Goal: Task Accomplishment & Management: Complete application form

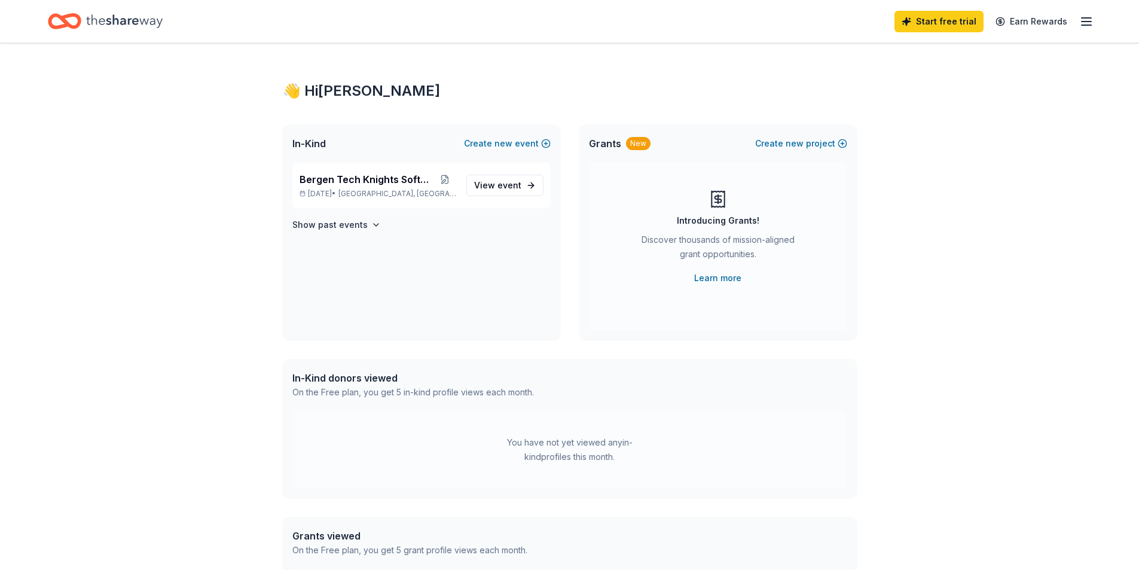
click at [366, 375] on div "In-Kind donors viewed" at bounding box center [412, 378] width 241 height 14
click at [485, 184] on span "View event" at bounding box center [497, 185] width 47 height 14
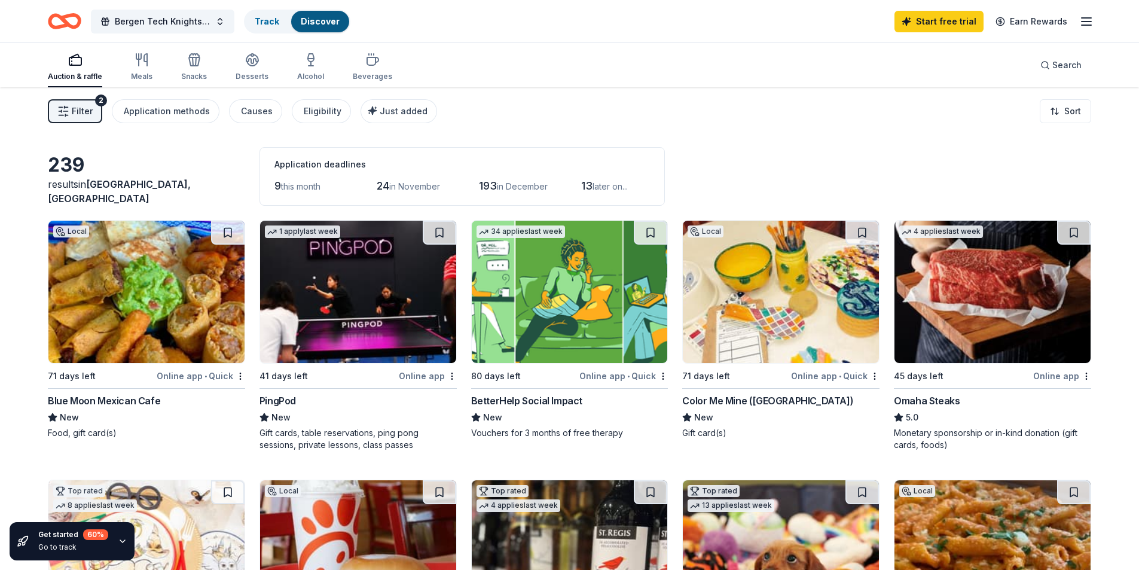
click at [1068, 369] on div "Online app" at bounding box center [1062, 375] width 58 height 15
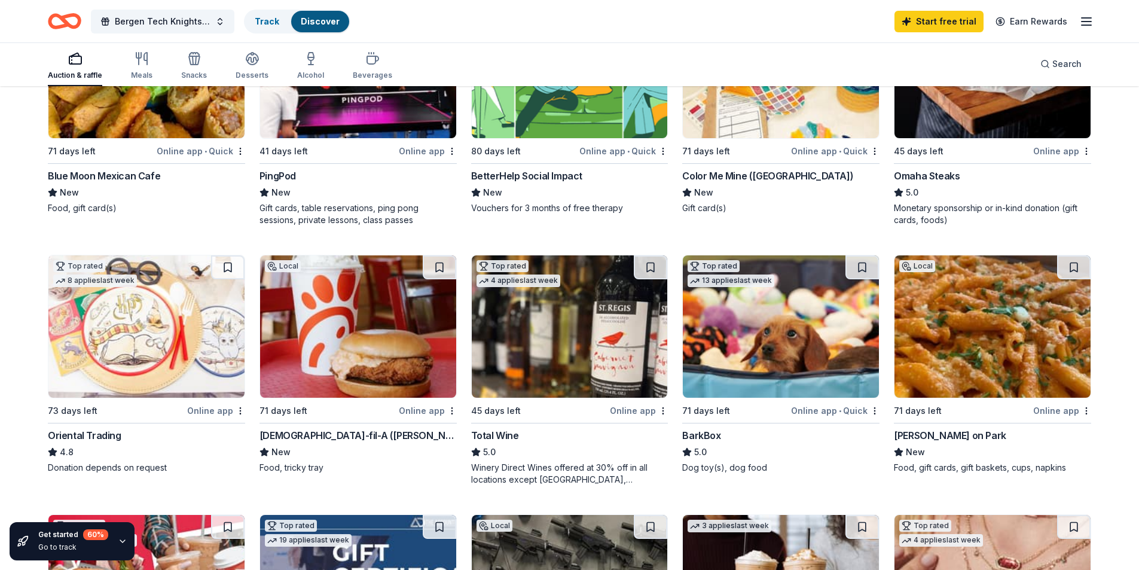
scroll to position [239, 0]
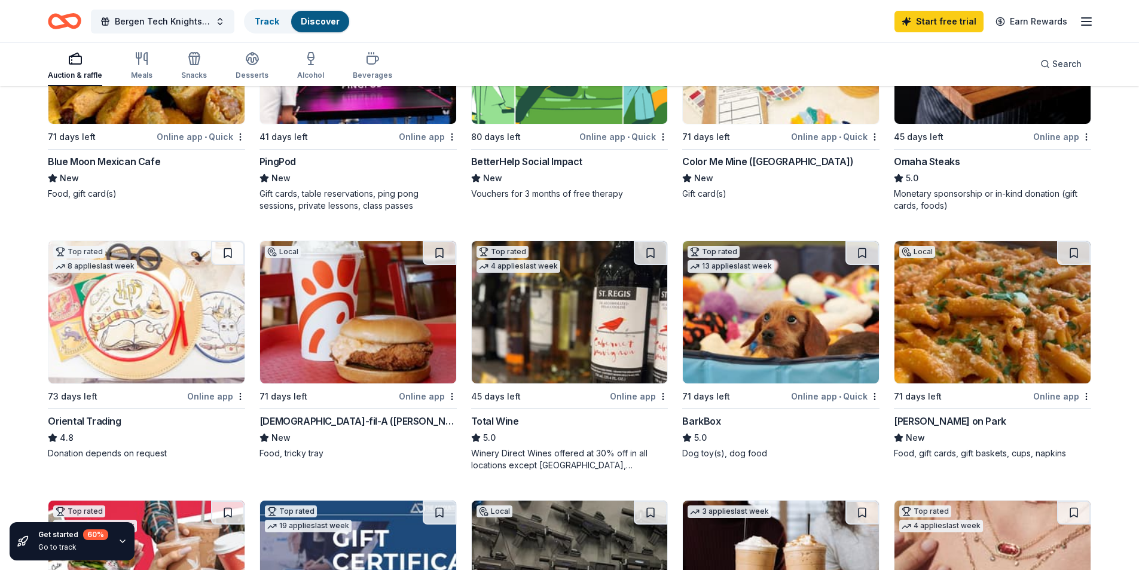
click at [1002, 299] on img at bounding box center [992, 312] width 196 height 142
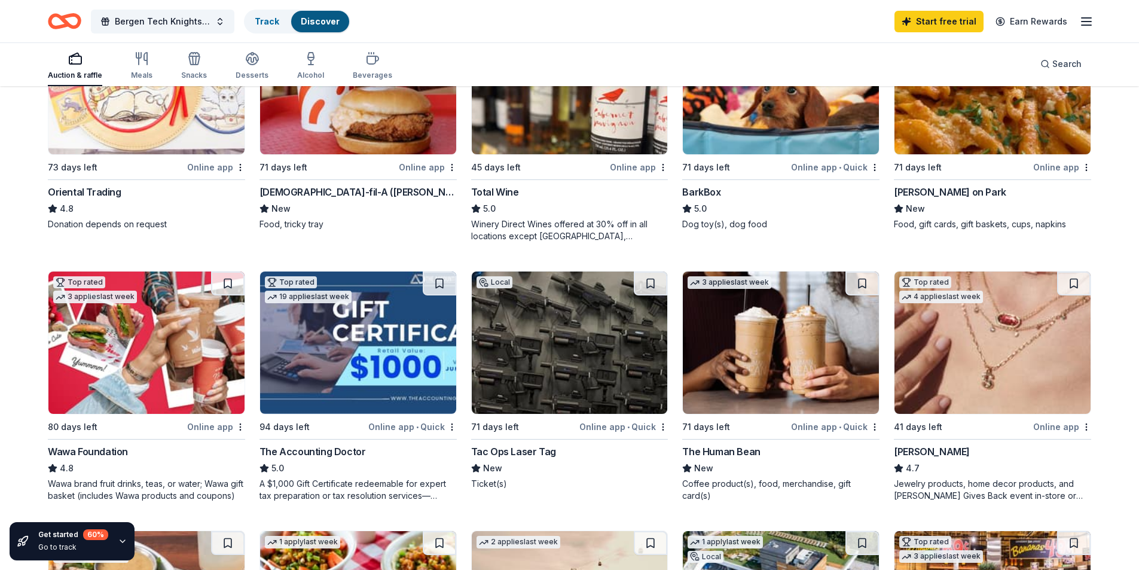
scroll to position [478, 0]
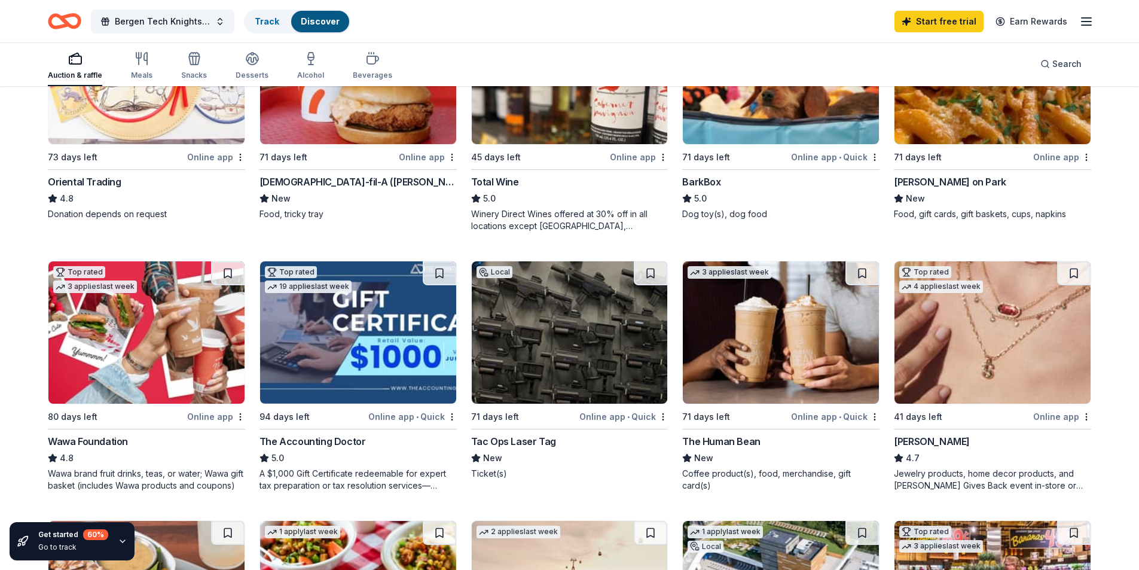
click at [1000, 318] on img at bounding box center [992, 332] width 196 height 142
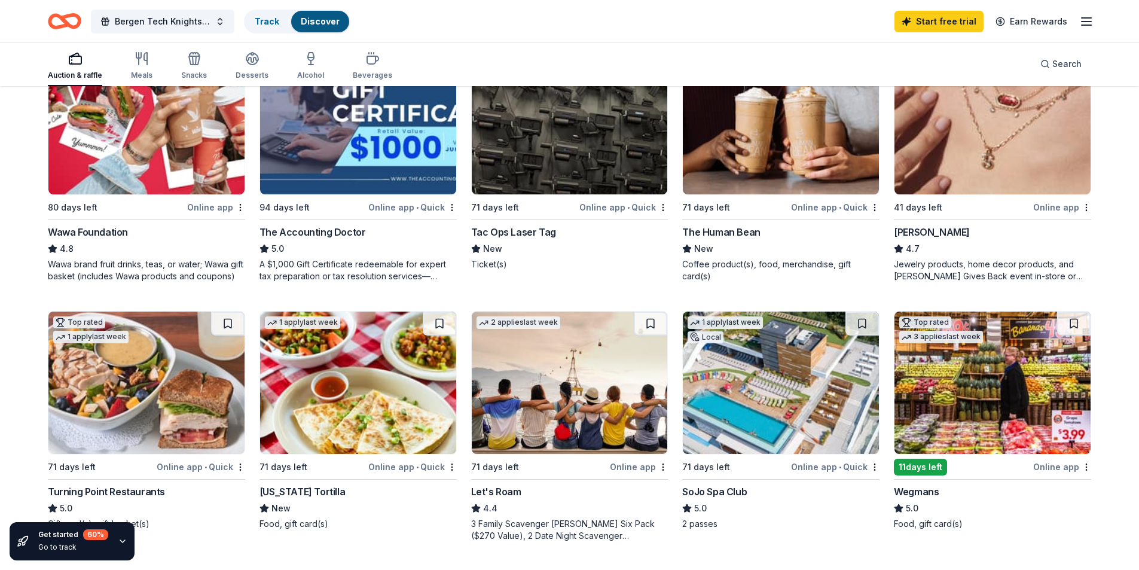
scroll to position [657, 0]
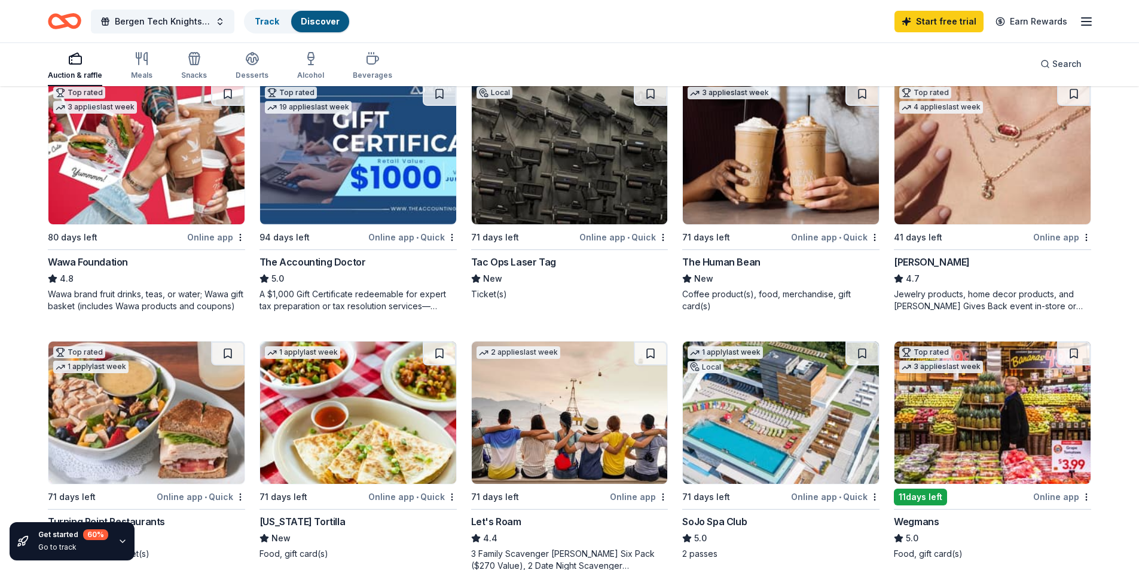
click at [777, 182] on img at bounding box center [781, 153] width 196 height 142
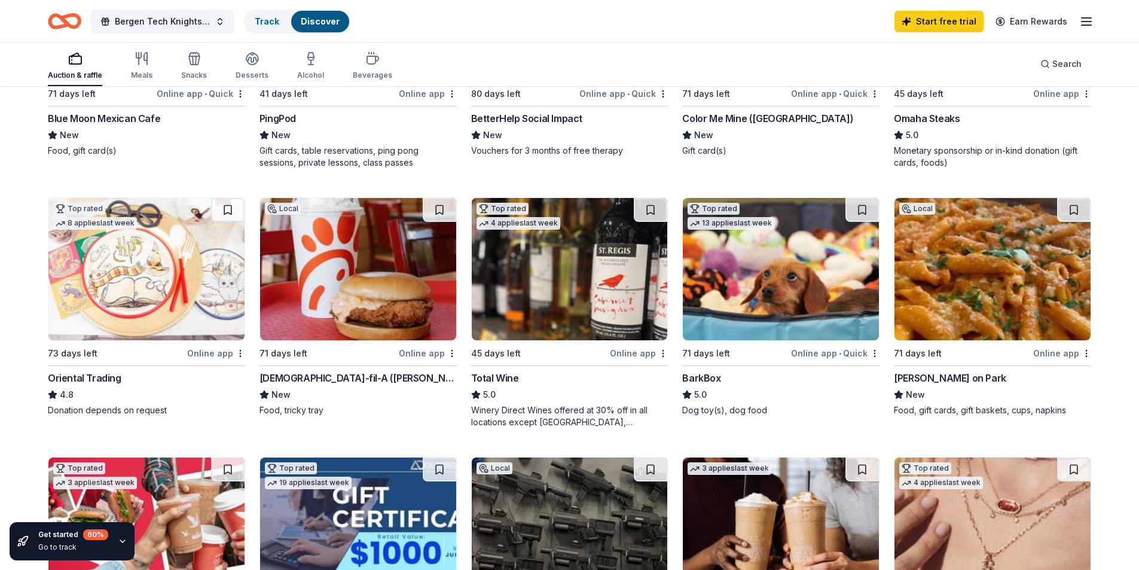
scroll to position [239, 0]
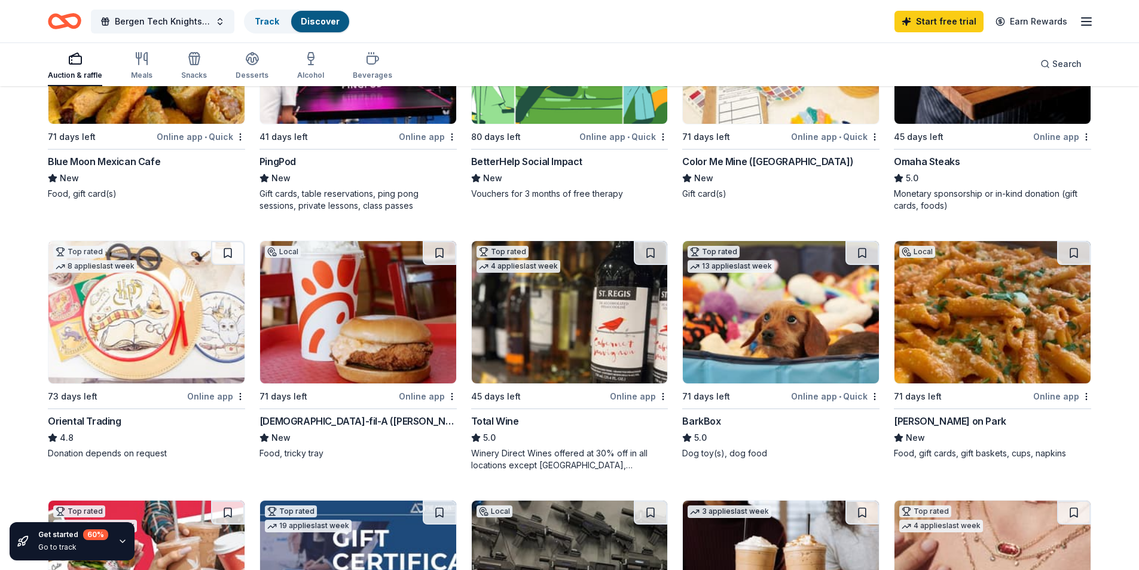
click at [129, 311] on img at bounding box center [146, 312] width 196 height 142
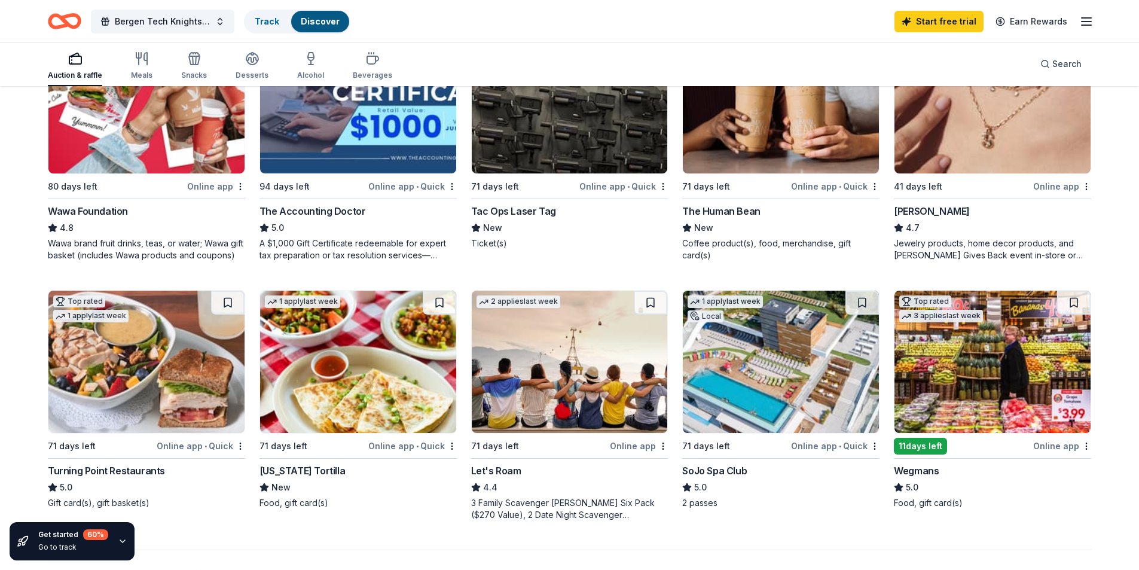
scroll to position [717, 0]
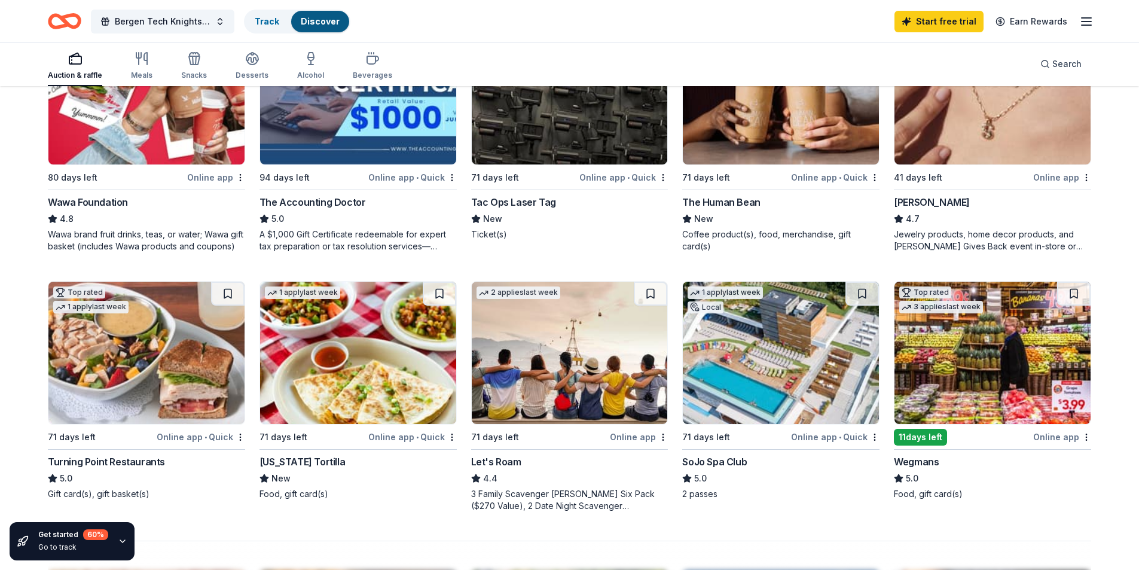
click at [368, 354] on img at bounding box center [358, 353] width 196 height 142
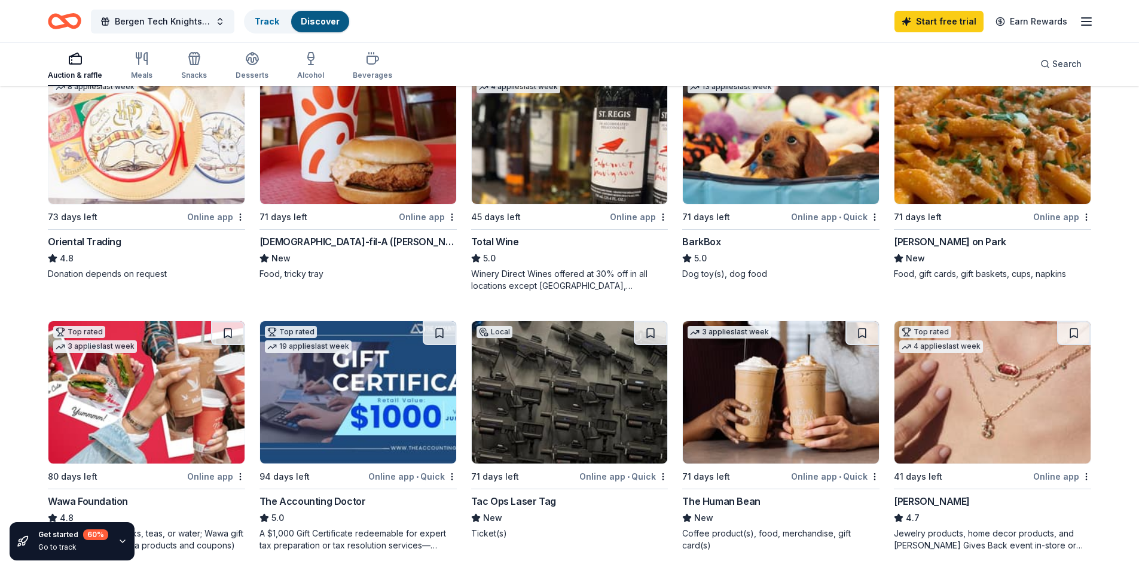
scroll to position [60, 0]
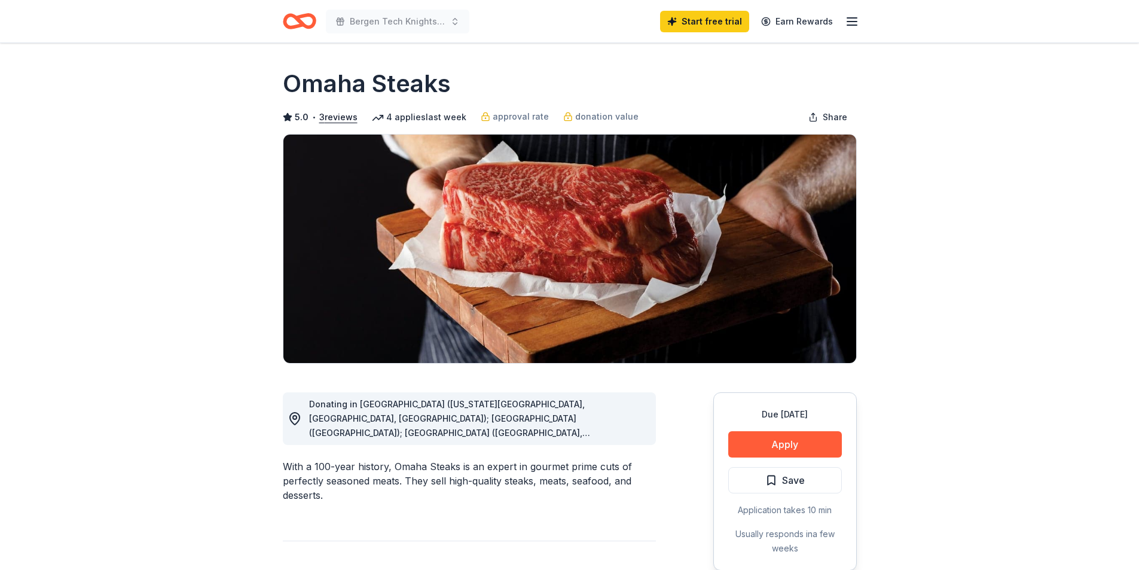
click at [610, 411] on div "Donating in CO (Colorado Springs, Denver, Westminster); CT (South Windsor); FL …" at bounding box center [477, 418] width 337 height 43
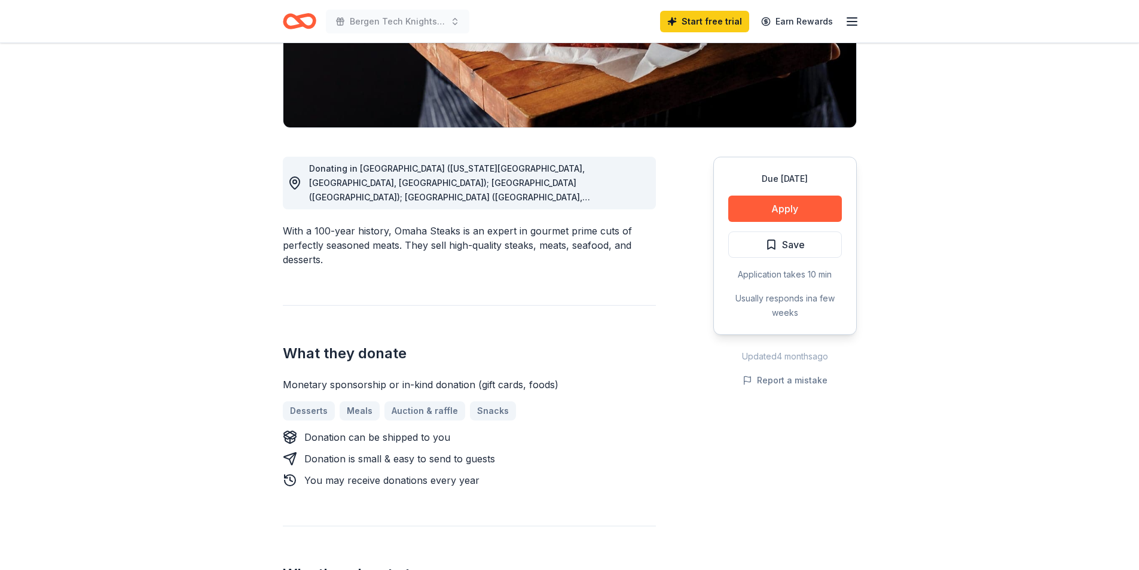
scroll to position [239, 0]
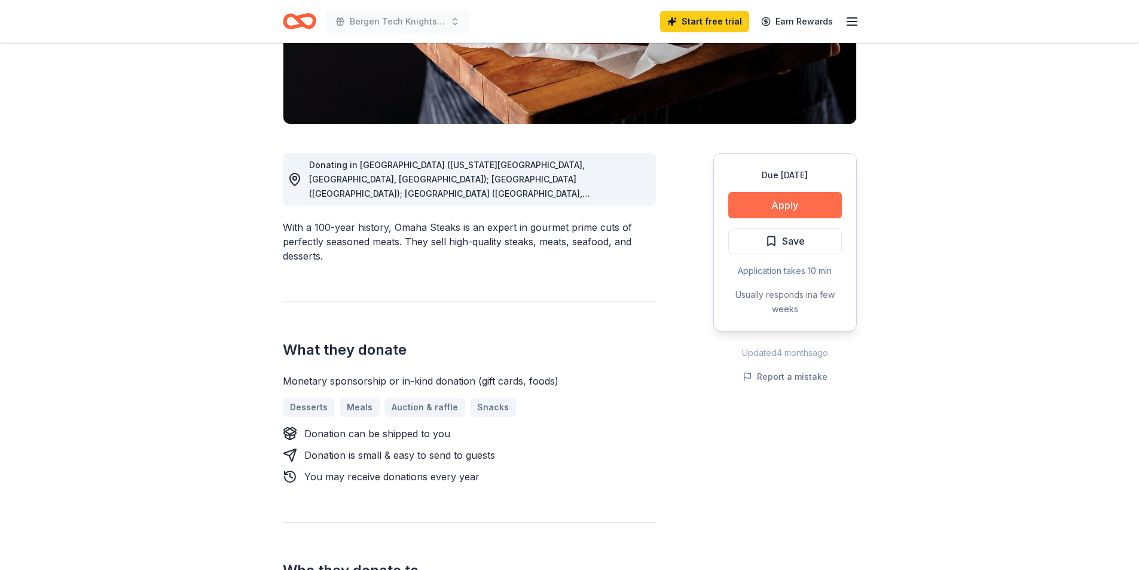
click at [787, 202] on button "Apply" at bounding box center [785, 205] width 114 height 26
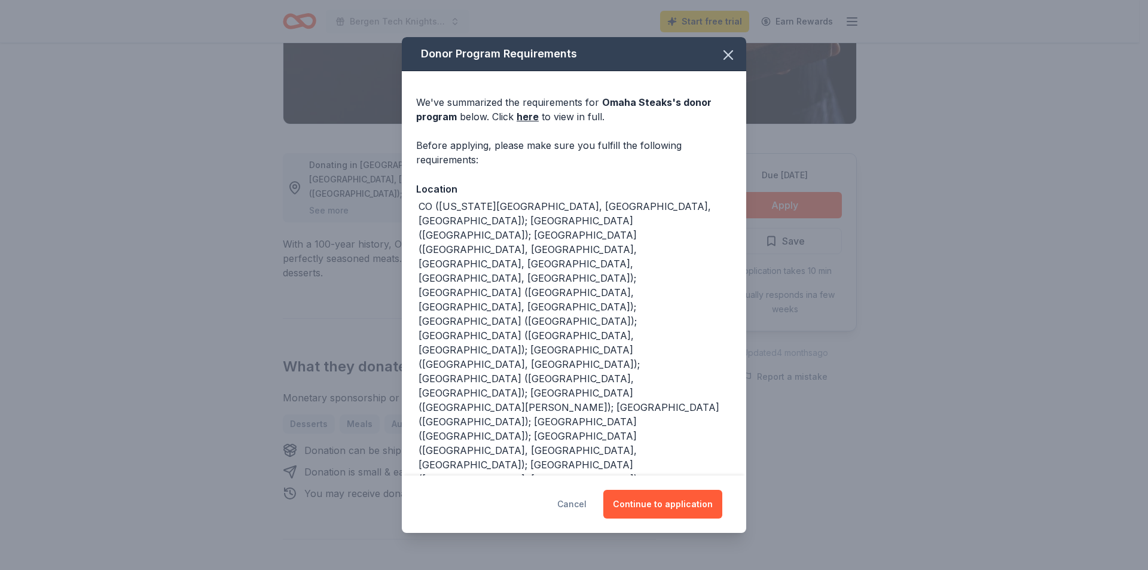
click at [577, 497] on button "Cancel" at bounding box center [571, 503] width 29 height 29
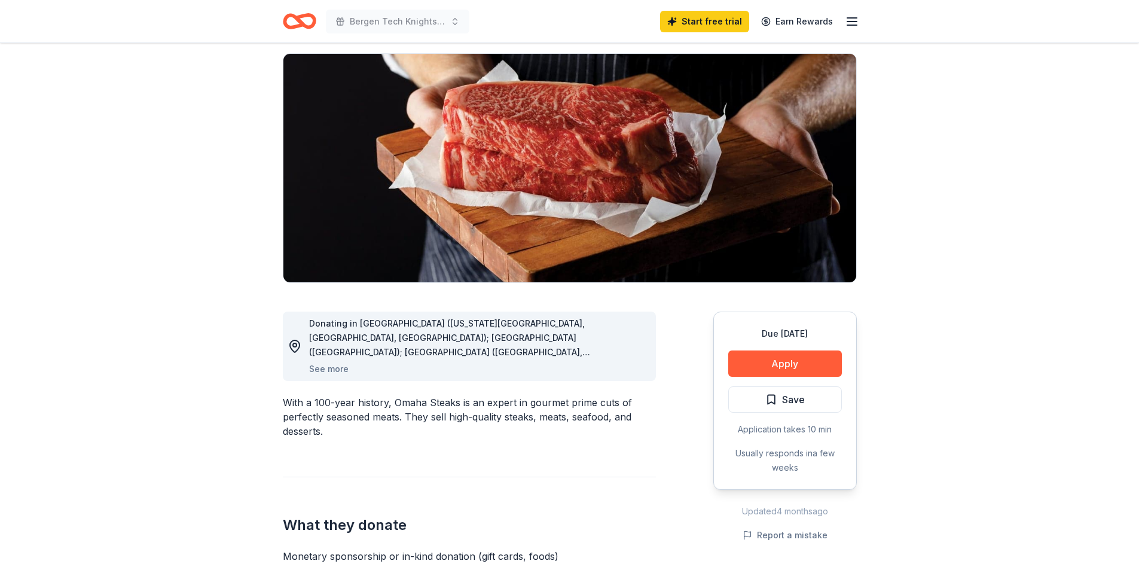
scroll to position [0, 0]
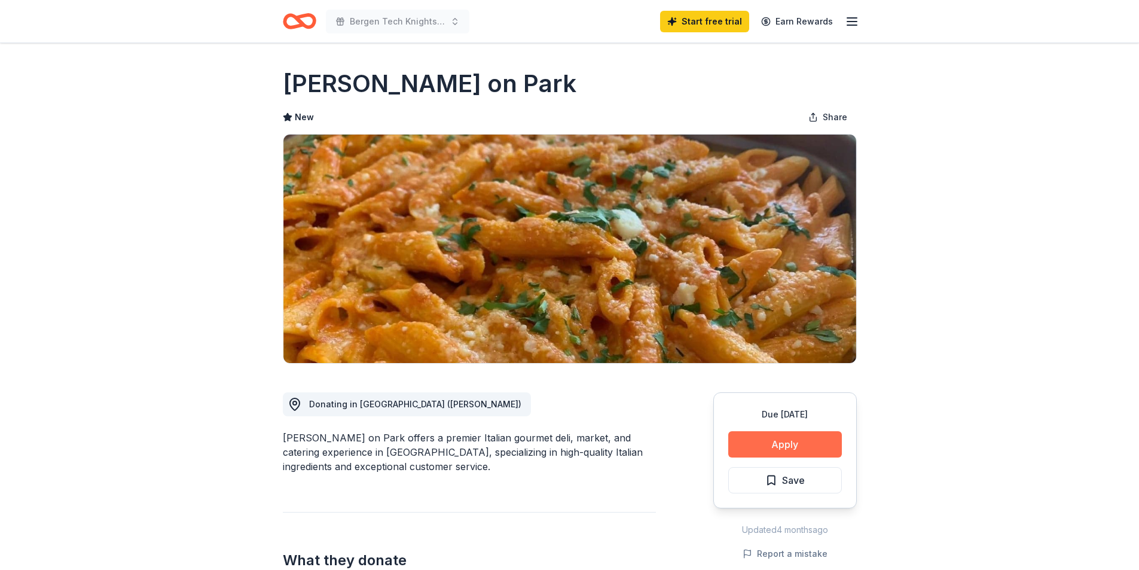
click at [801, 442] on button "Apply" at bounding box center [785, 444] width 114 height 26
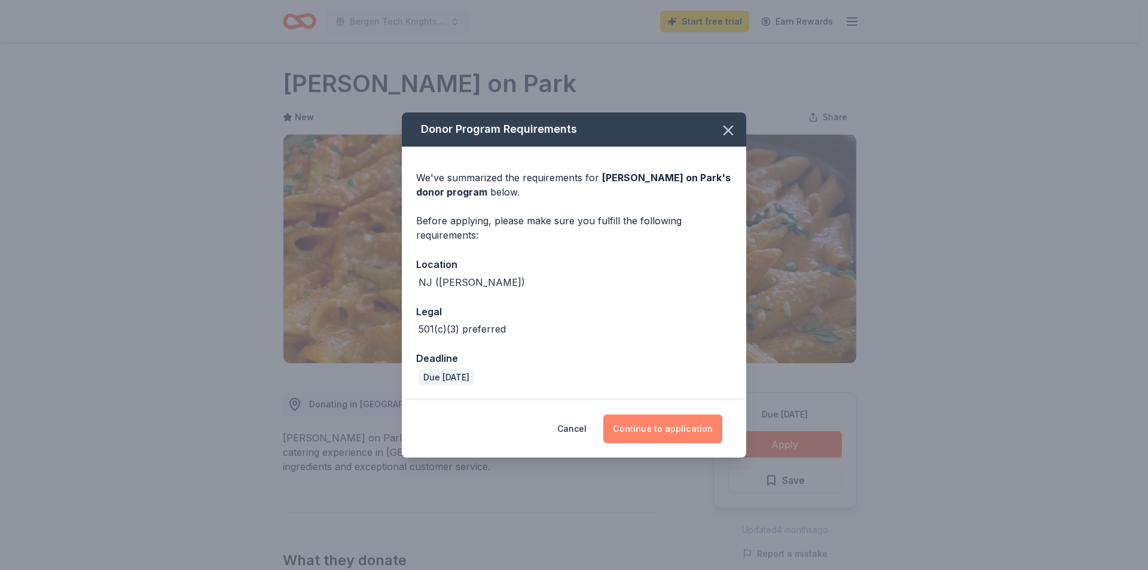
click at [668, 433] on button "Continue to application" at bounding box center [662, 428] width 119 height 29
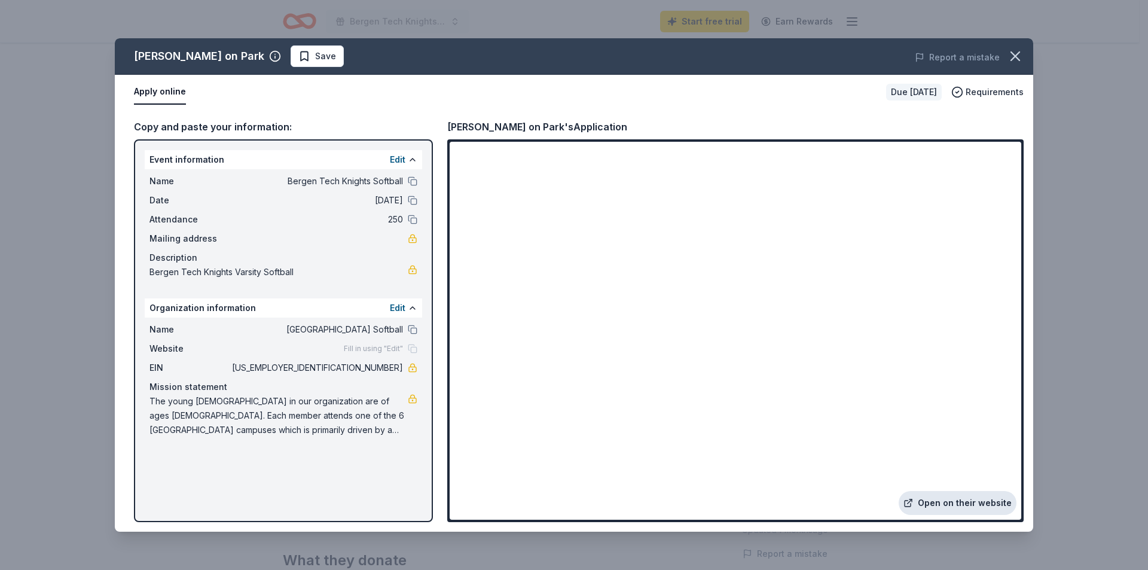
click at [962, 497] on link "Open on their website" at bounding box center [957, 503] width 118 height 24
click at [412, 402] on link at bounding box center [413, 399] width 10 height 10
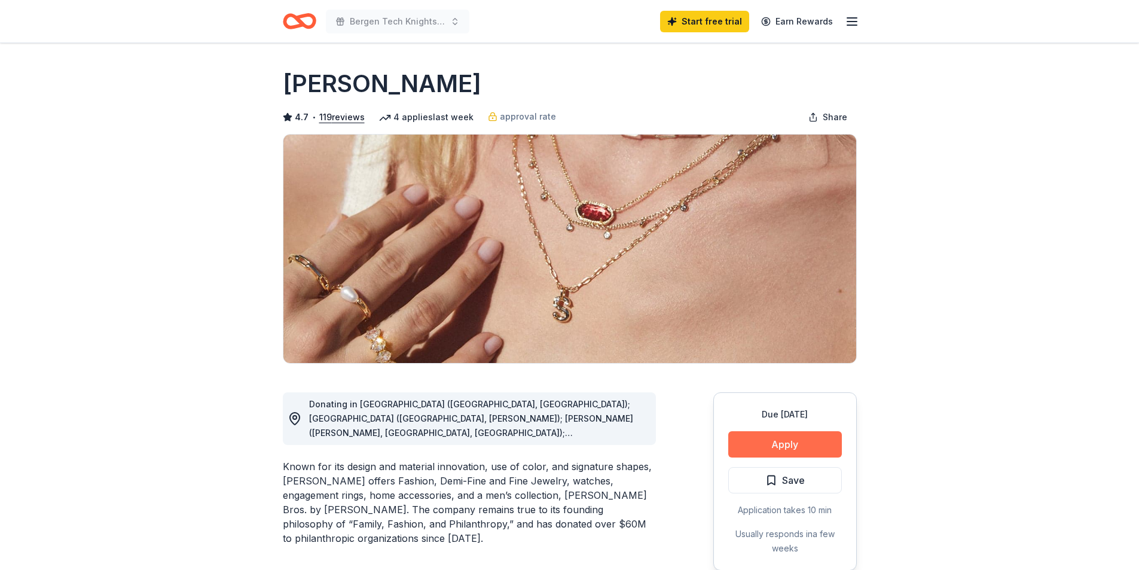
click at [789, 436] on button "Apply" at bounding box center [785, 444] width 114 height 26
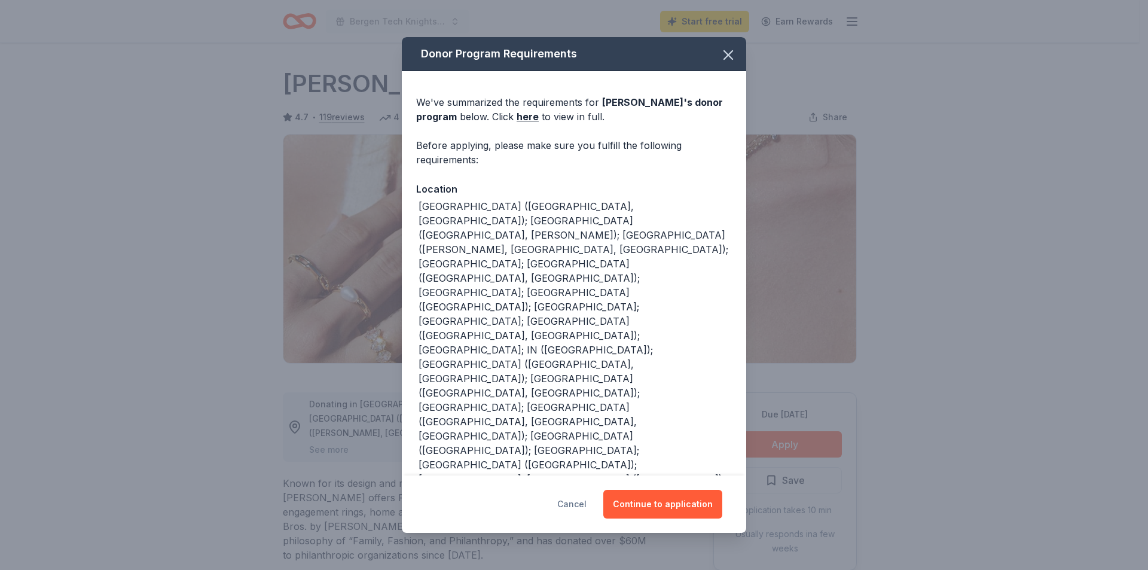
click at [584, 504] on button "Cancel" at bounding box center [571, 503] width 29 height 29
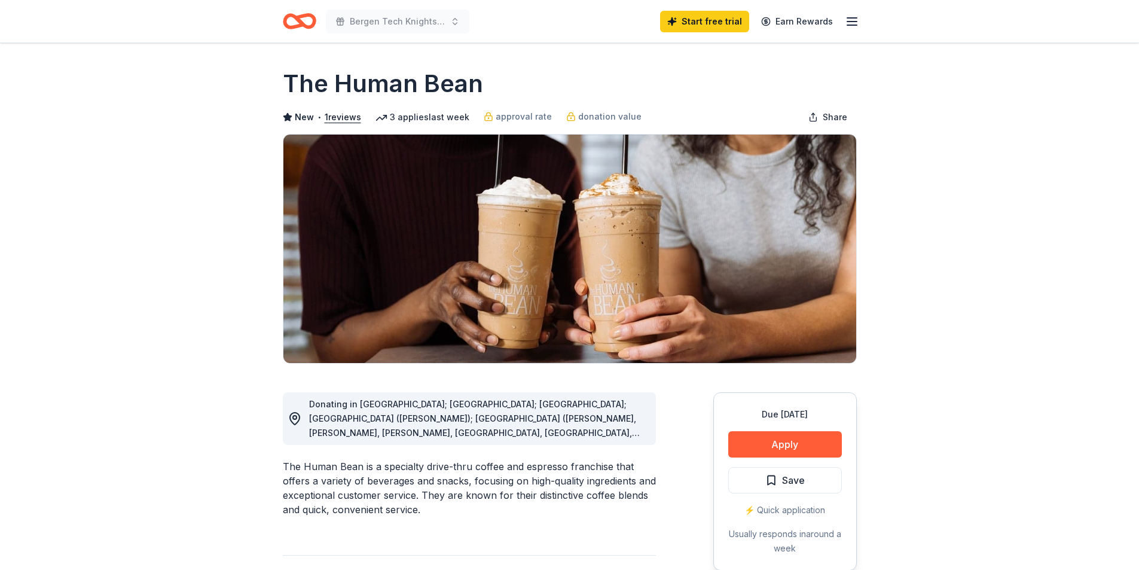
click at [764, 458] on div "Due [DATE] Apply Save ⚡️ Quick application Usually responds in around a week" at bounding box center [784, 481] width 143 height 178
click at [764, 445] on button "Apply" at bounding box center [785, 444] width 114 height 26
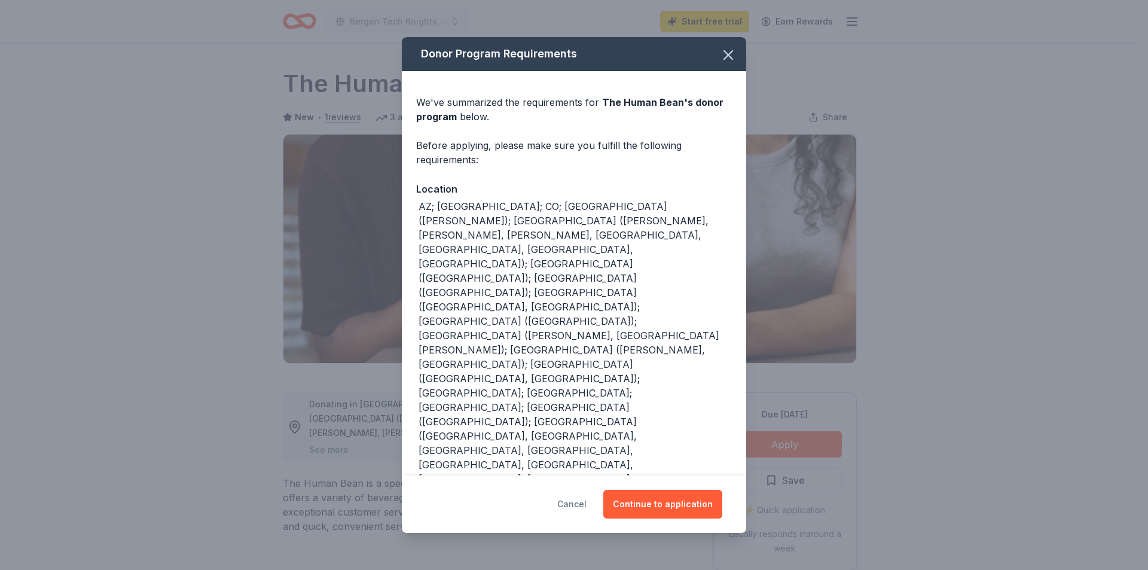
click at [586, 489] on button "Cancel" at bounding box center [571, 503] width 29 height 29
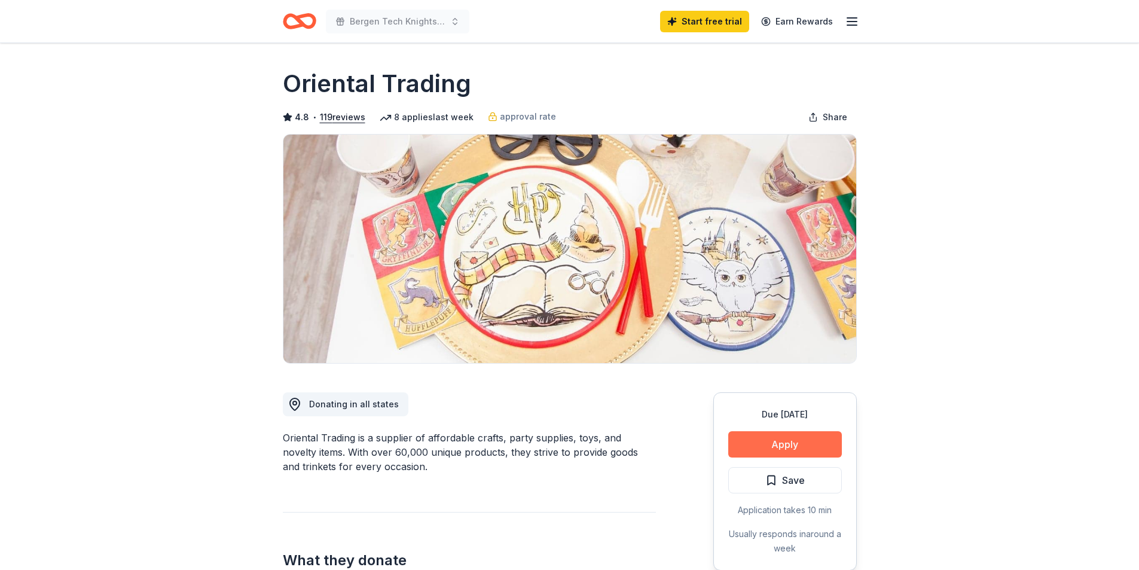
click at [789, 442] on button "Apply" at bounding box center [785, 444] width 114 height 26
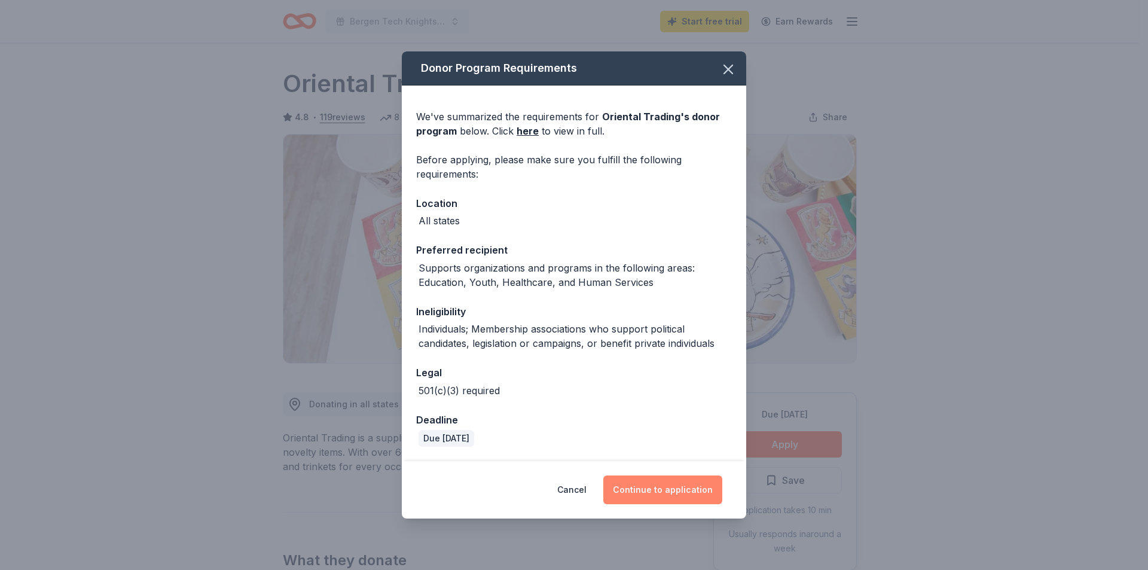
click at [680, 498] on button "Continue to application" at bounding box center [662, 489] width 119 height 29
